Goal: Find contact information: Find contact information

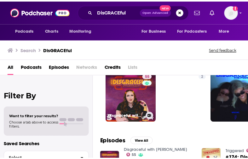
scroll to position [23, 0]
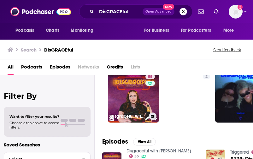
click at [120, 92] on link "55 Disgraceful with [PERSON_NAME]" at bounding box center [133, 97] width 51 height 51
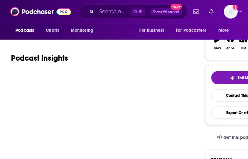
scroll to position [110, 0]
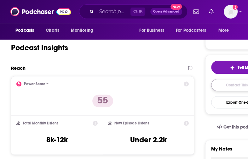
click at [226, 81] on link "Contact This Podcast" at bounding box center [244, 85] width 67 height 12
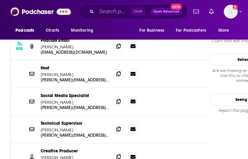
scroll to position [634, 0]
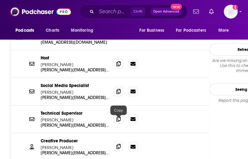
click at [118, 144] on icon at bounding box center [118, 146] width 4 height 5
